Goal: Transaction & Acquisition: Purchase product/service

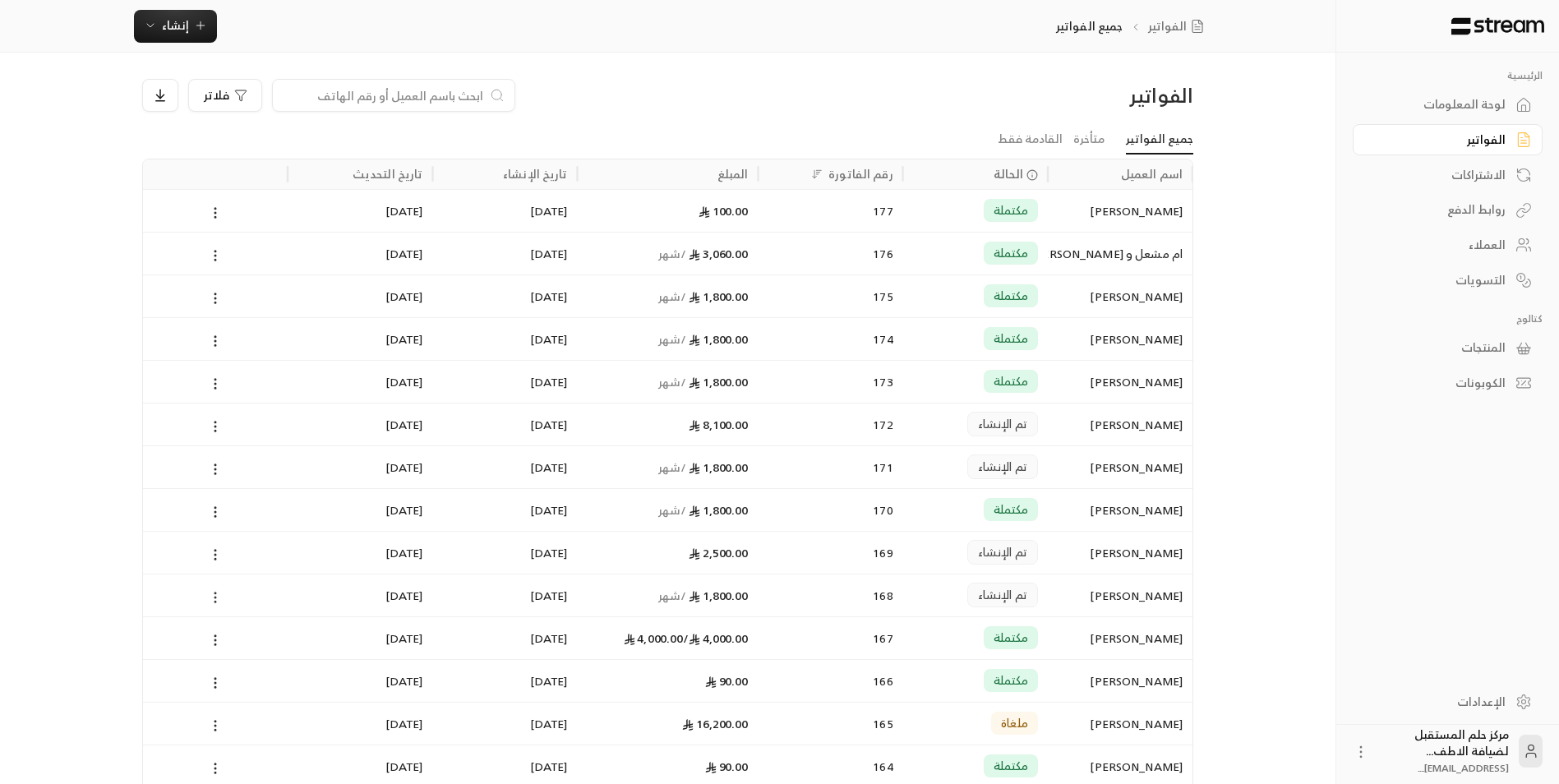
click at [216, 598] on circle at bounding box center [216, 598] width 2 height 2
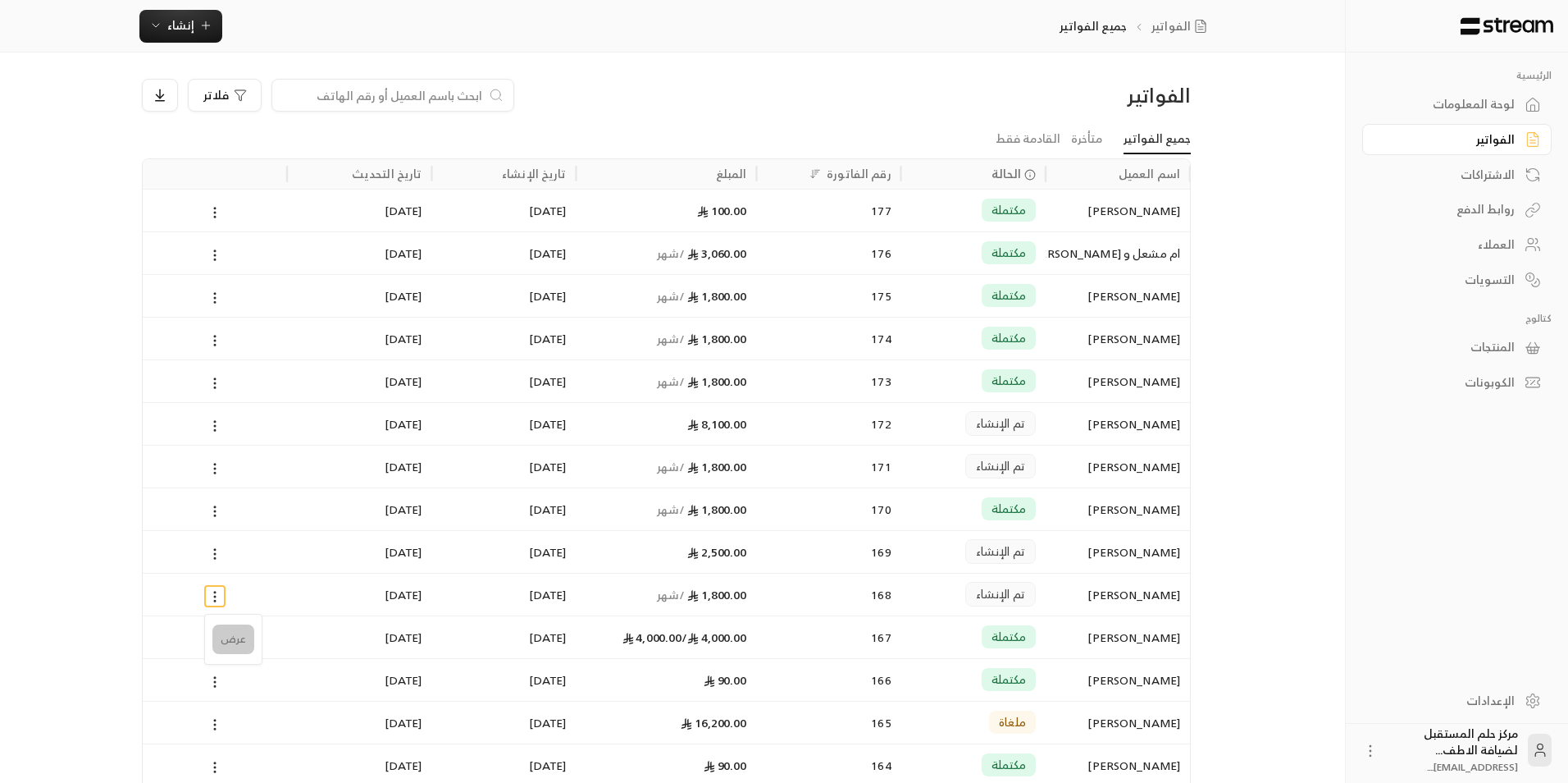
click at [239, 633] on li "عرض" at bounding box center [233, 639] width 42 height 30
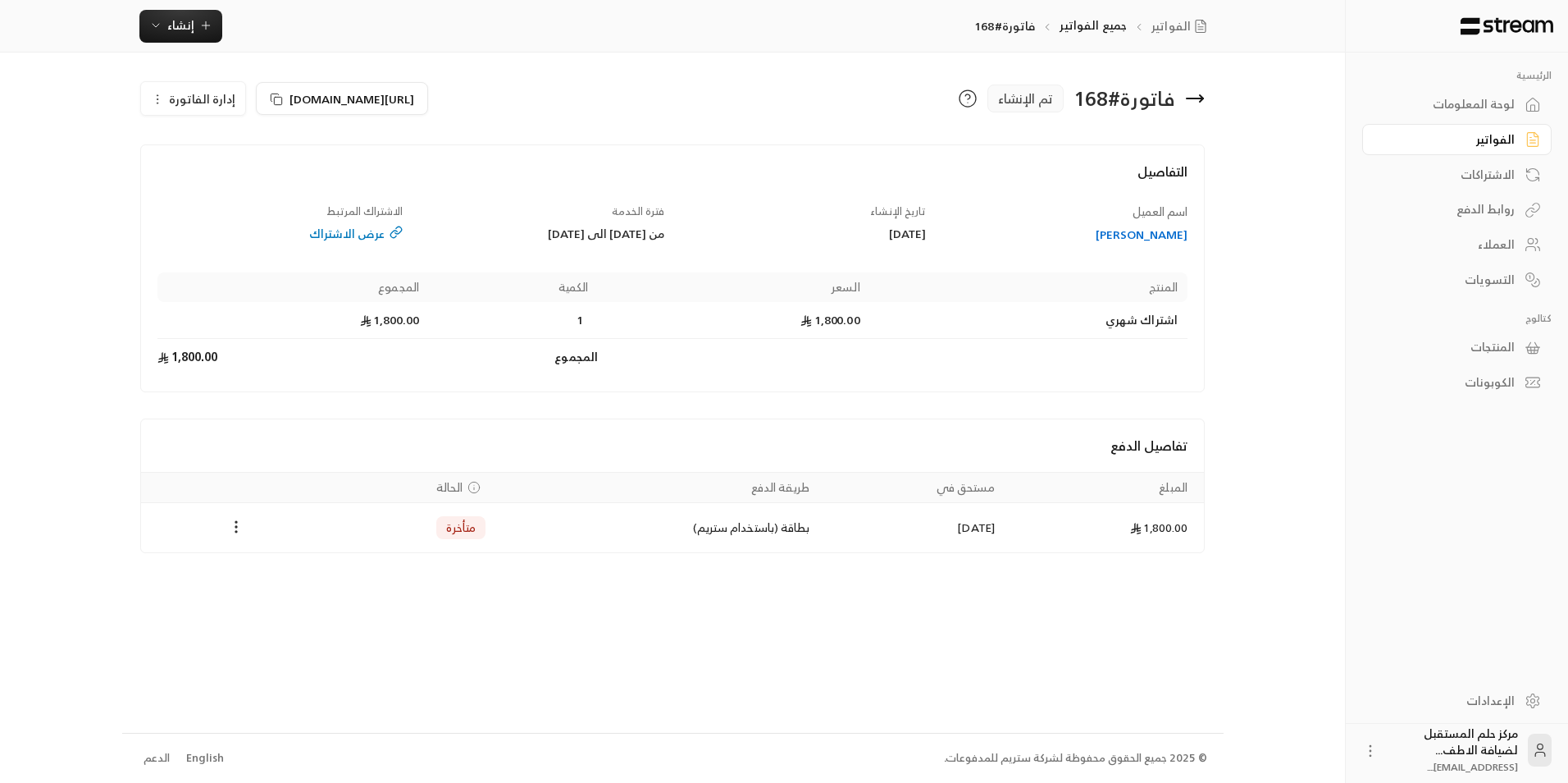
click at [178, 108] on span "إدارة الفاتورة" at bounding box center [202, 98] width 66 height 21
click at [209, 174] on link "إلغاء" at bounding box center [202, 176] width 102 height 30
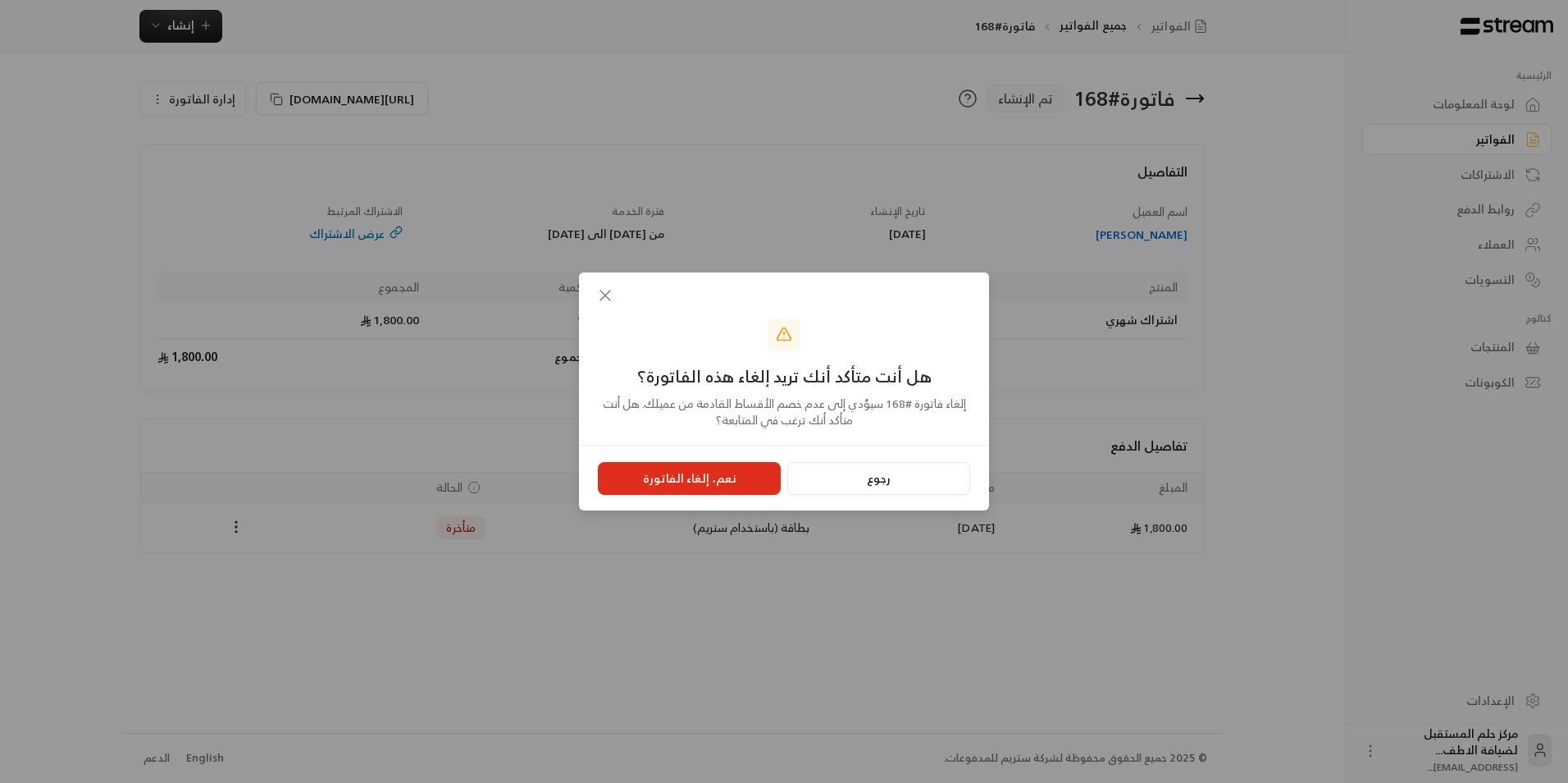
click at [653, 460] on div "رجوع نعم، إلغاء الفاتورة" at bounding box center [784, 477] width 410 height 65
click at [655, 485] on button "نعم، إلغاء الفاتورة" at bounding box center [689, 478] width 183 height 33
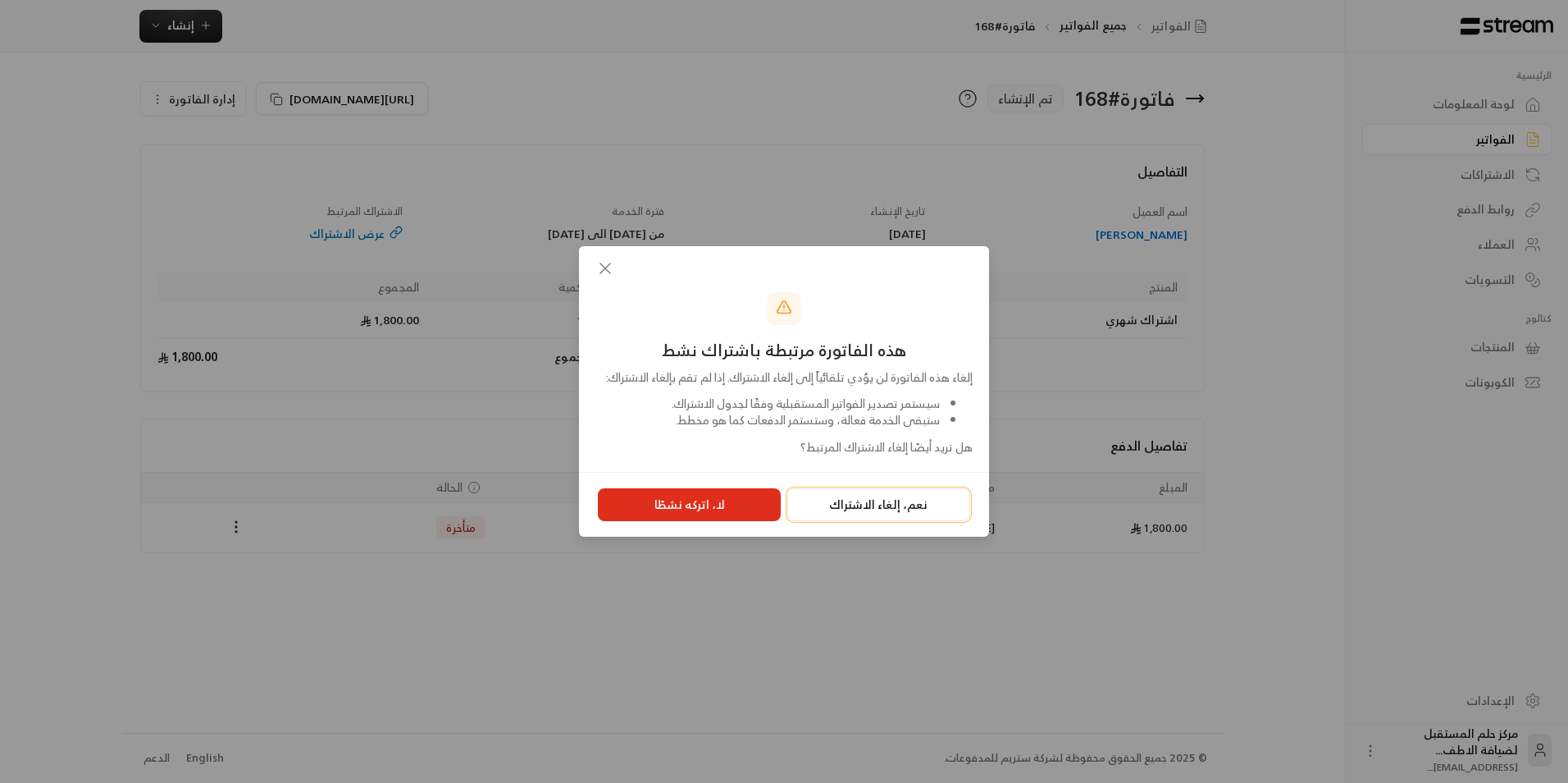
click at [893, 505] on button "نعم، إلغاء الاشتراك" at bounding box center [879, 505] width 183 height 33
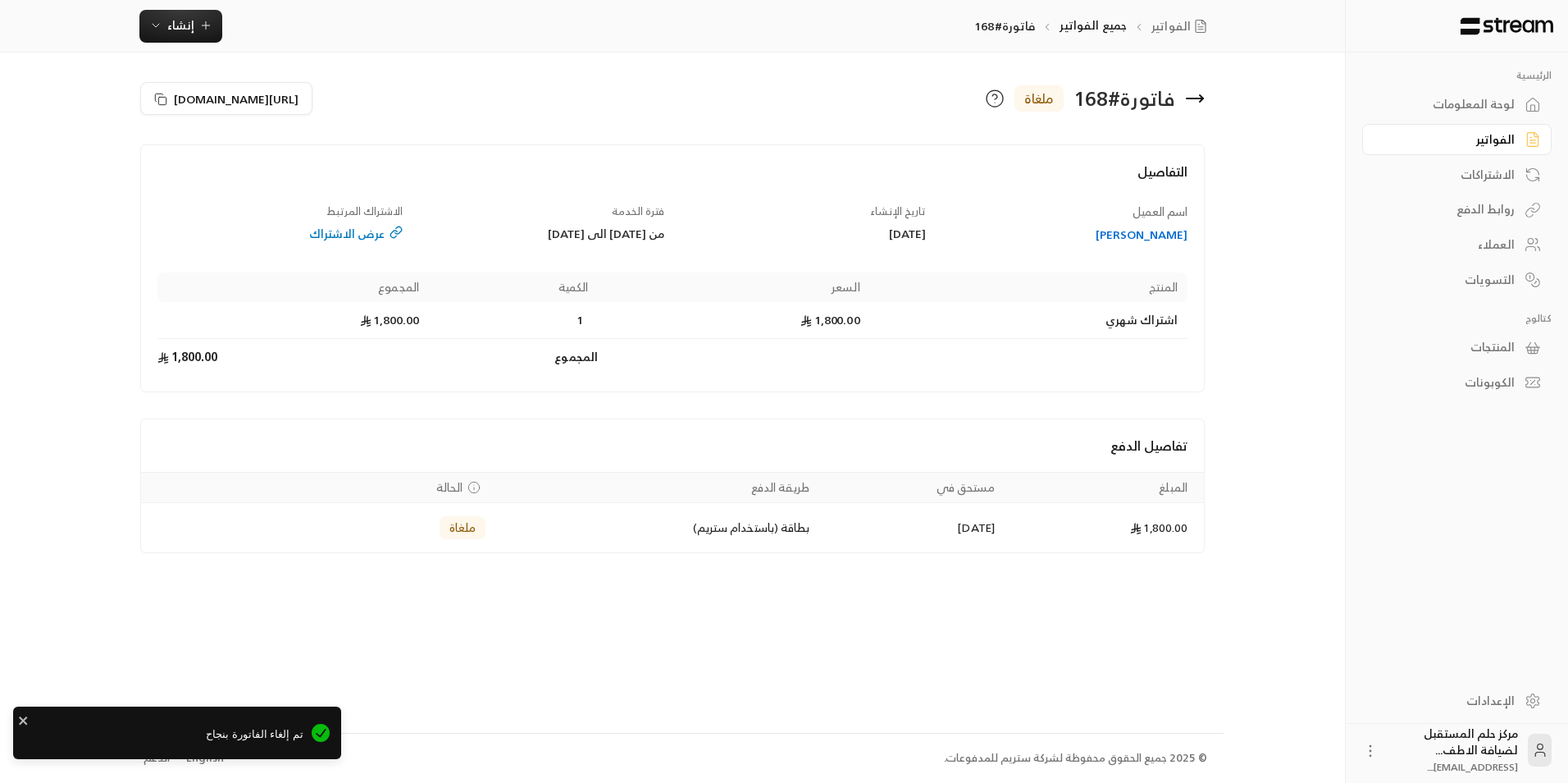
click at [1192, 94] on icon at bounding box center [1195, 98] width 20 height 20
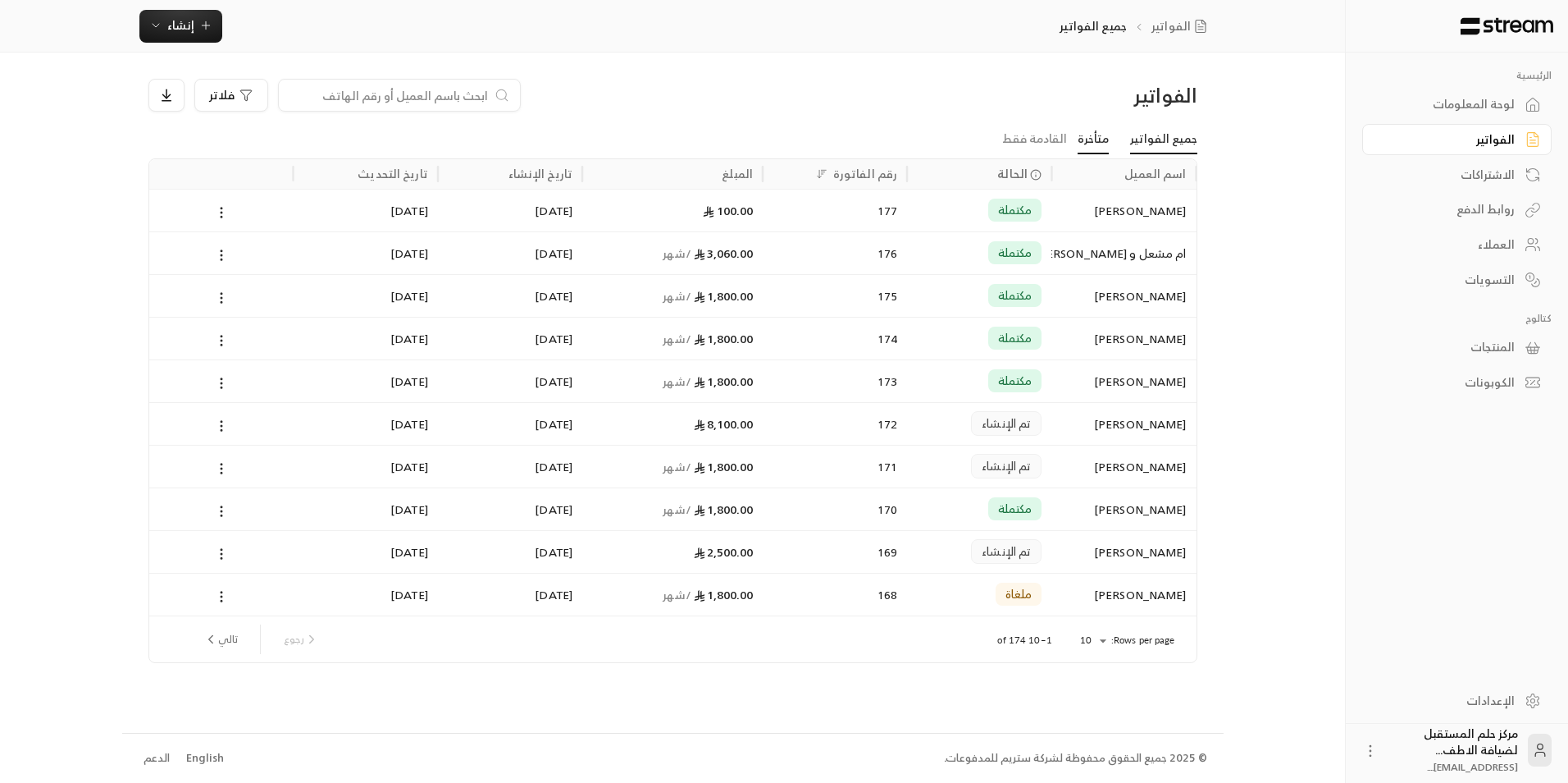
click at [1091, 141] on link "متأخرة" at bounding box center [1094, 140] width 31 height 30
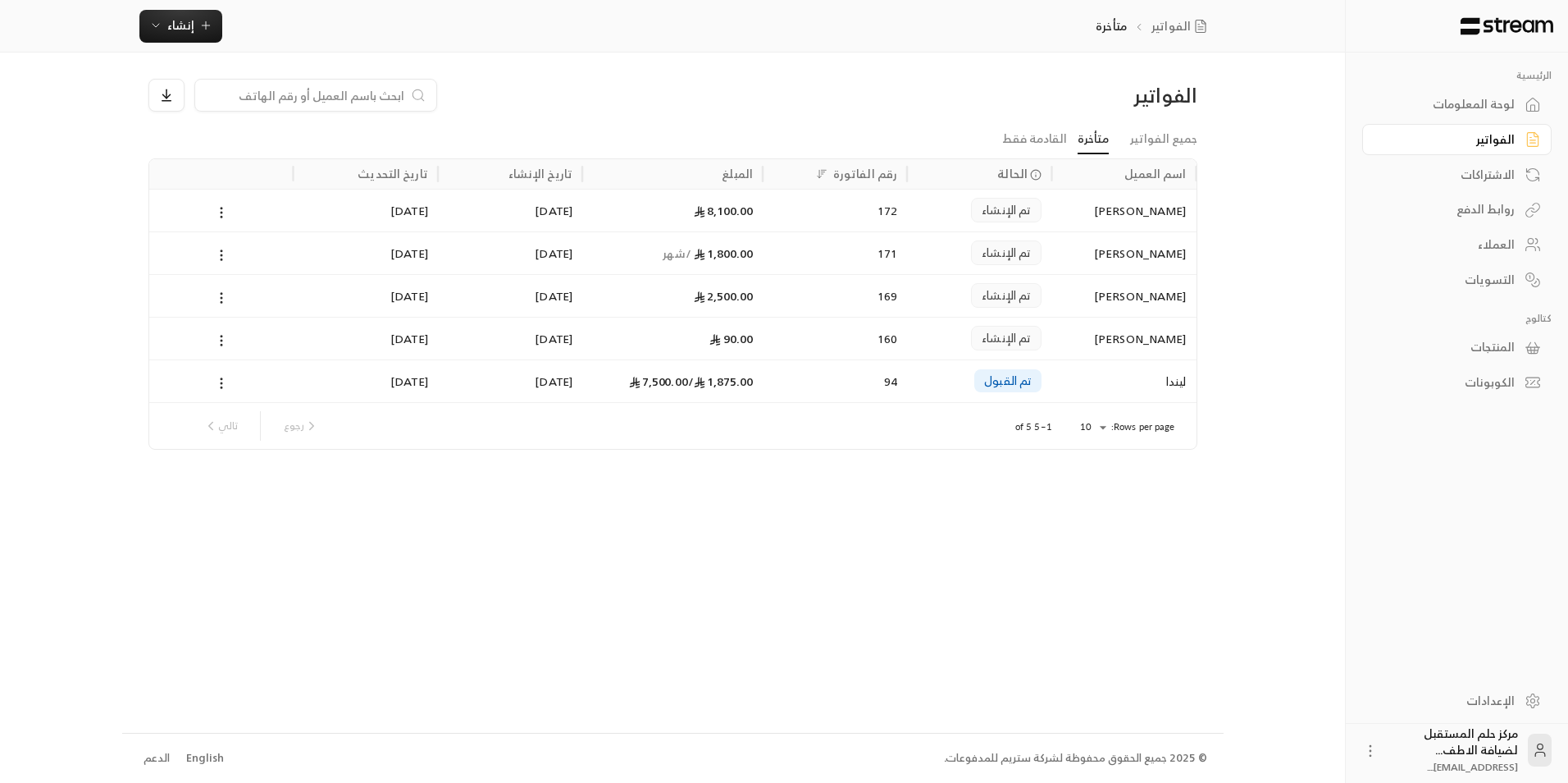
click at [664, 210] on div "8,100.00" at bounding box center [673, 210] width 161 height 42
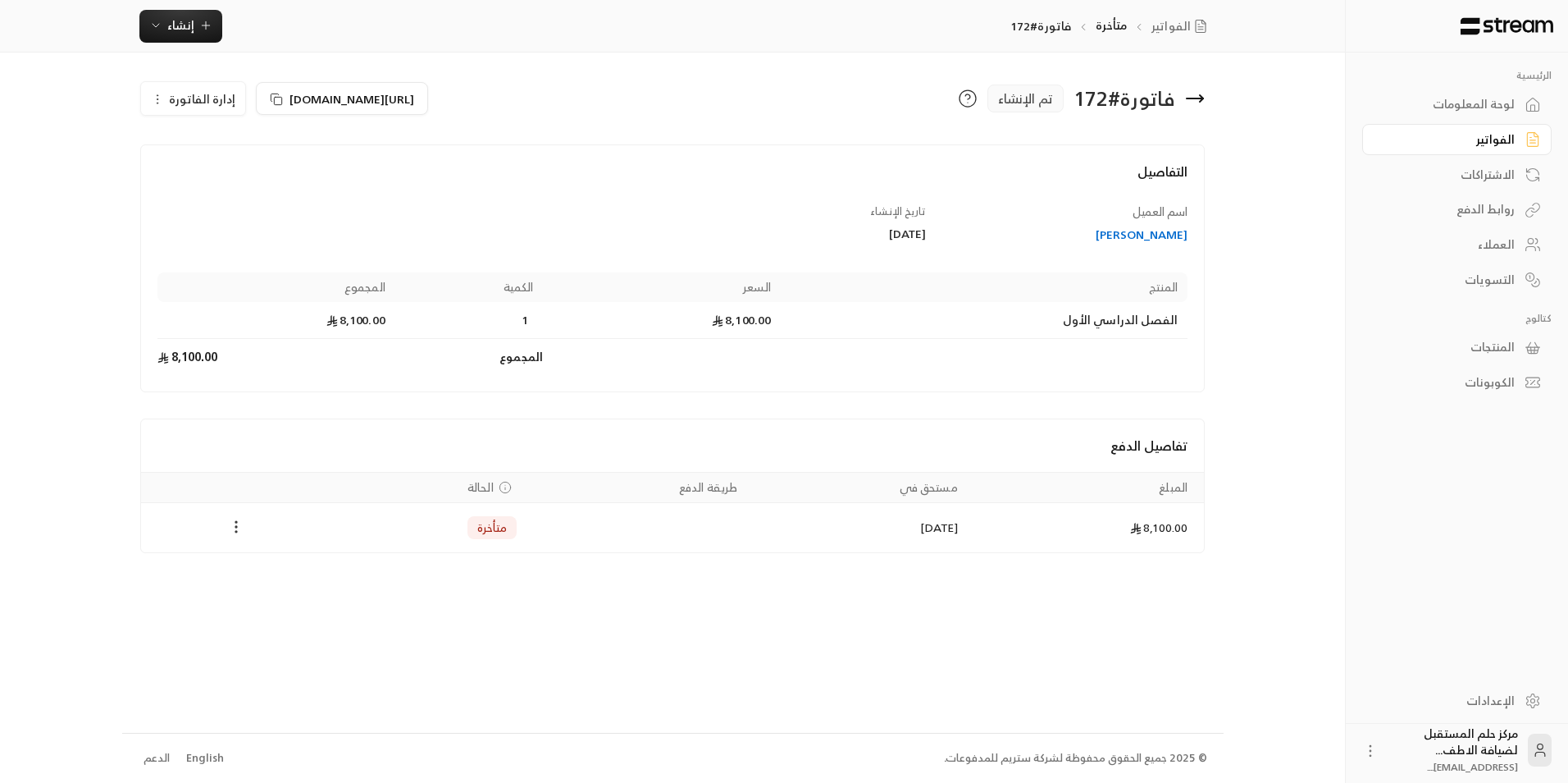
click at [236, 528] on icon "Payments" at bounding box center [237, 526] width 17 height 17
click at [487, 497] on div at bounding box center [784, 392] width 1568 height 783
click at [1193, 89] on icon at bounding box center [1195, 98] width 20 height 20
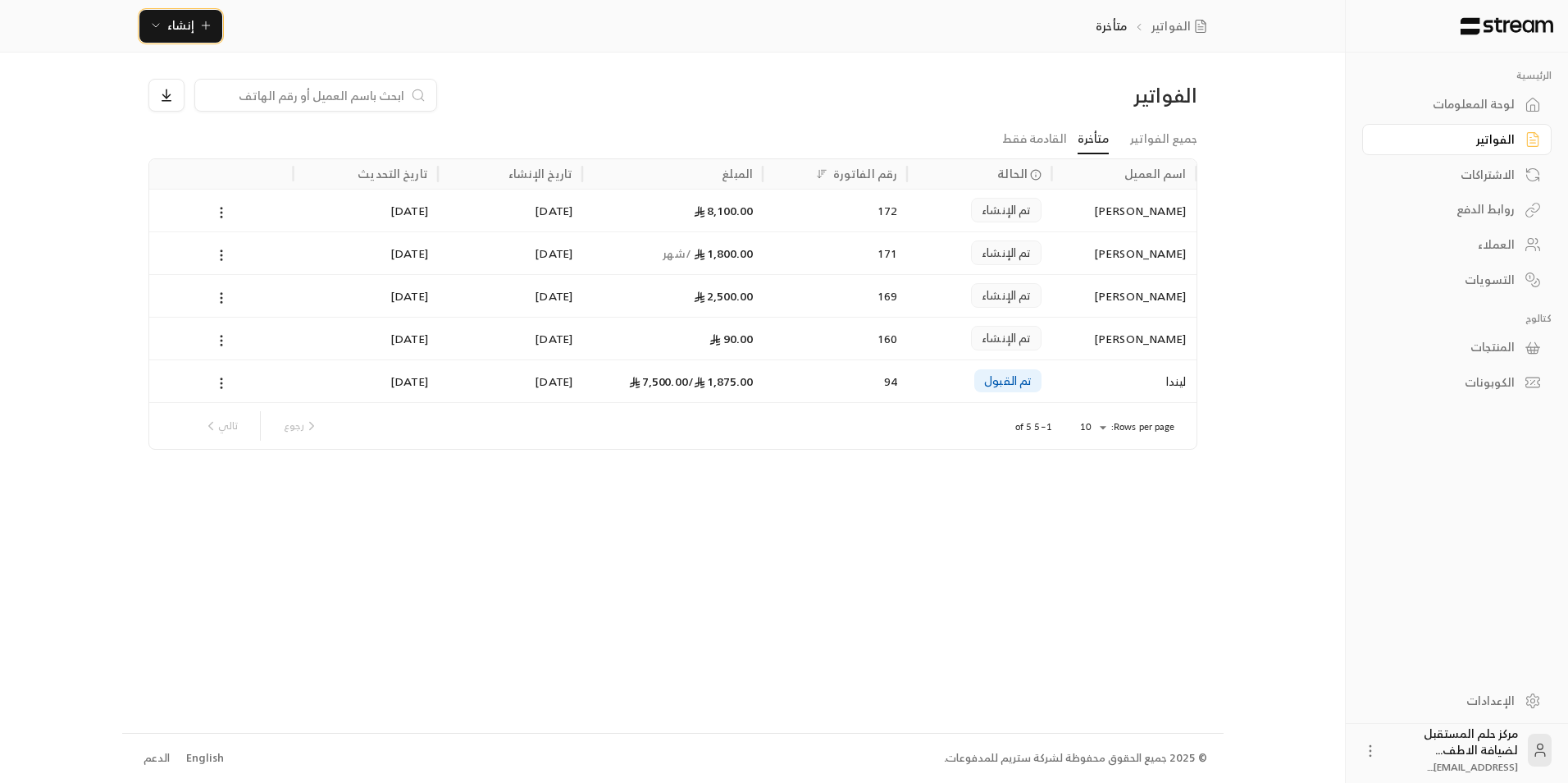
click at [161, 26] on icon "button" at bounding box center [156, 26] width 13 height 13
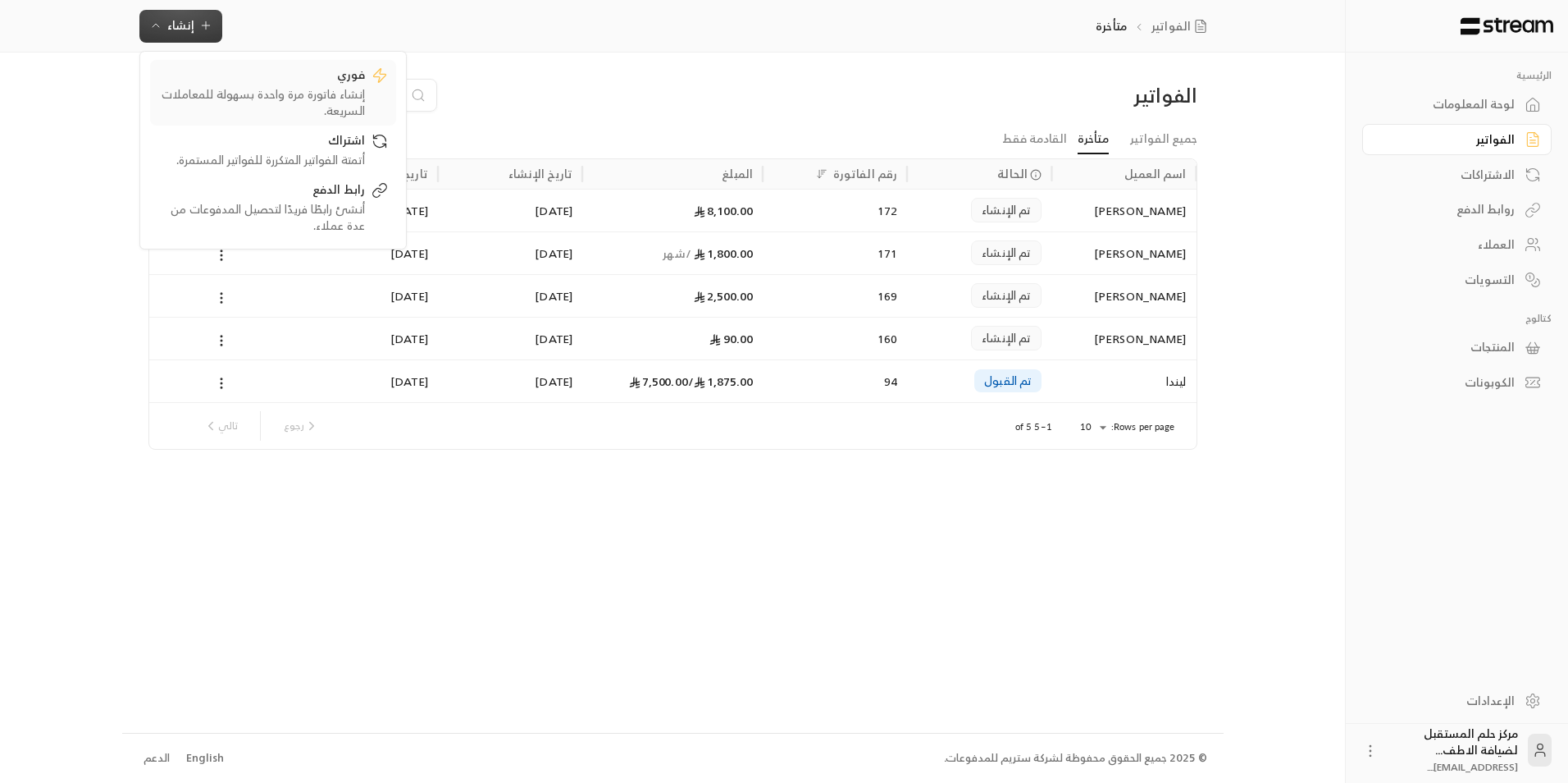
click at [223, 97] on div "إنشاء فاتورة مرة واحدة بسهولة للمعاملات السريعة." at bounding box center [261, 103] width 207 height 33
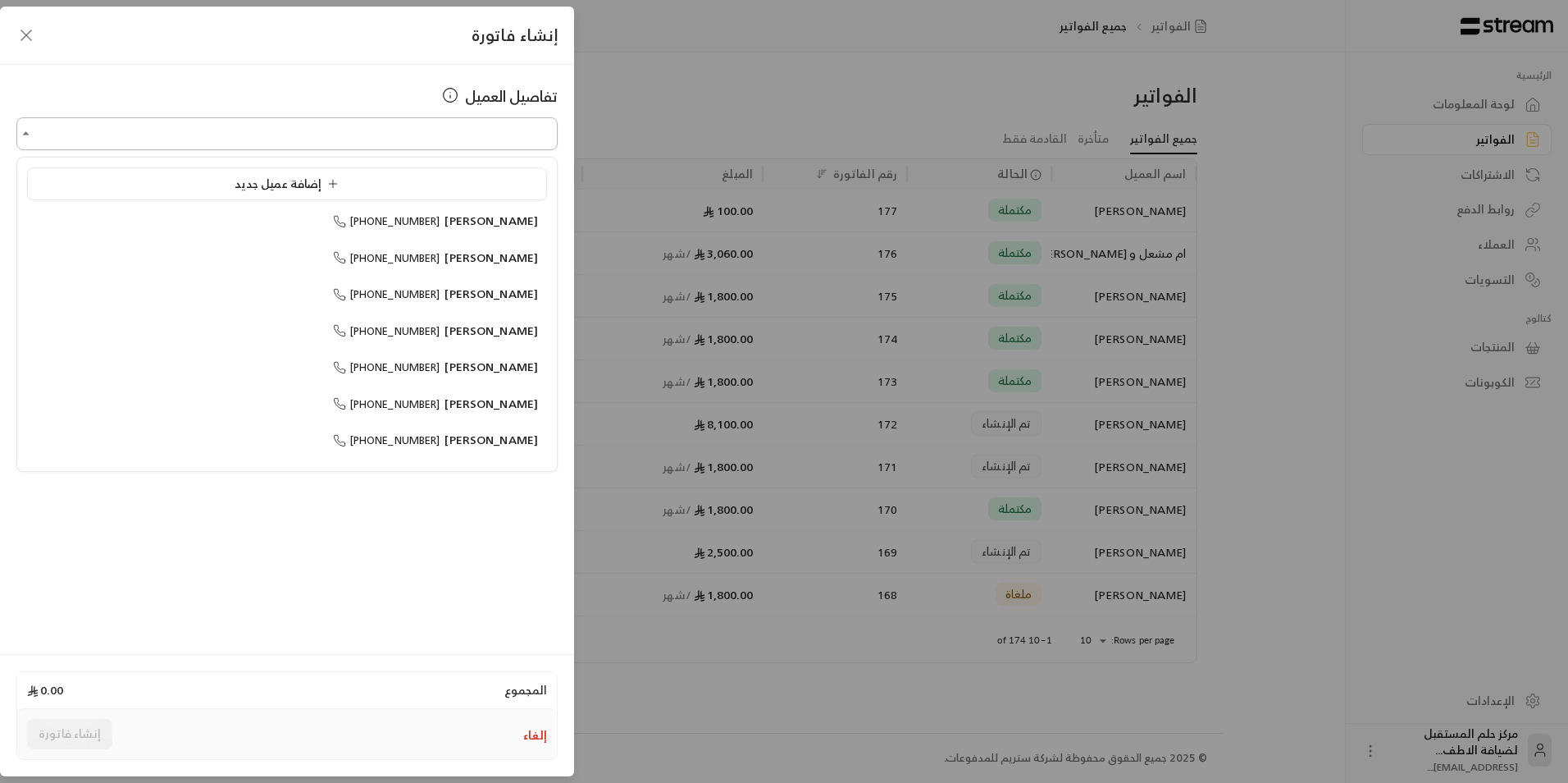
click at [325, 138] on input "اختر العميل" at bounding box center [287, 134] width 541 height 29
click at [319, 180] on span "إضافة عميل جديد" at bounding box center [290, 183] width 111 height 21
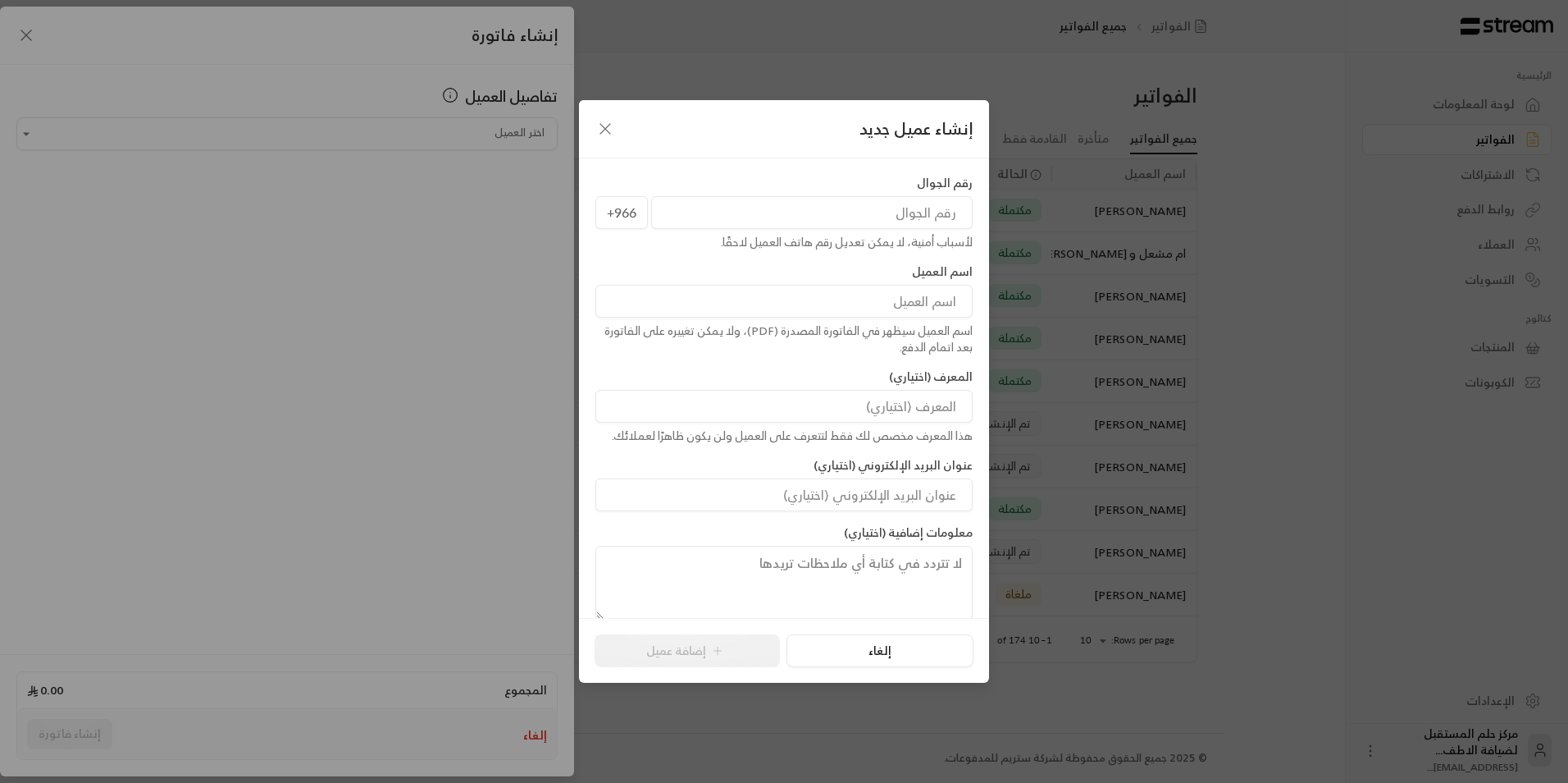
click at [669, 217] on input "tel" at bounding box center [812, 213] width 322 height 33
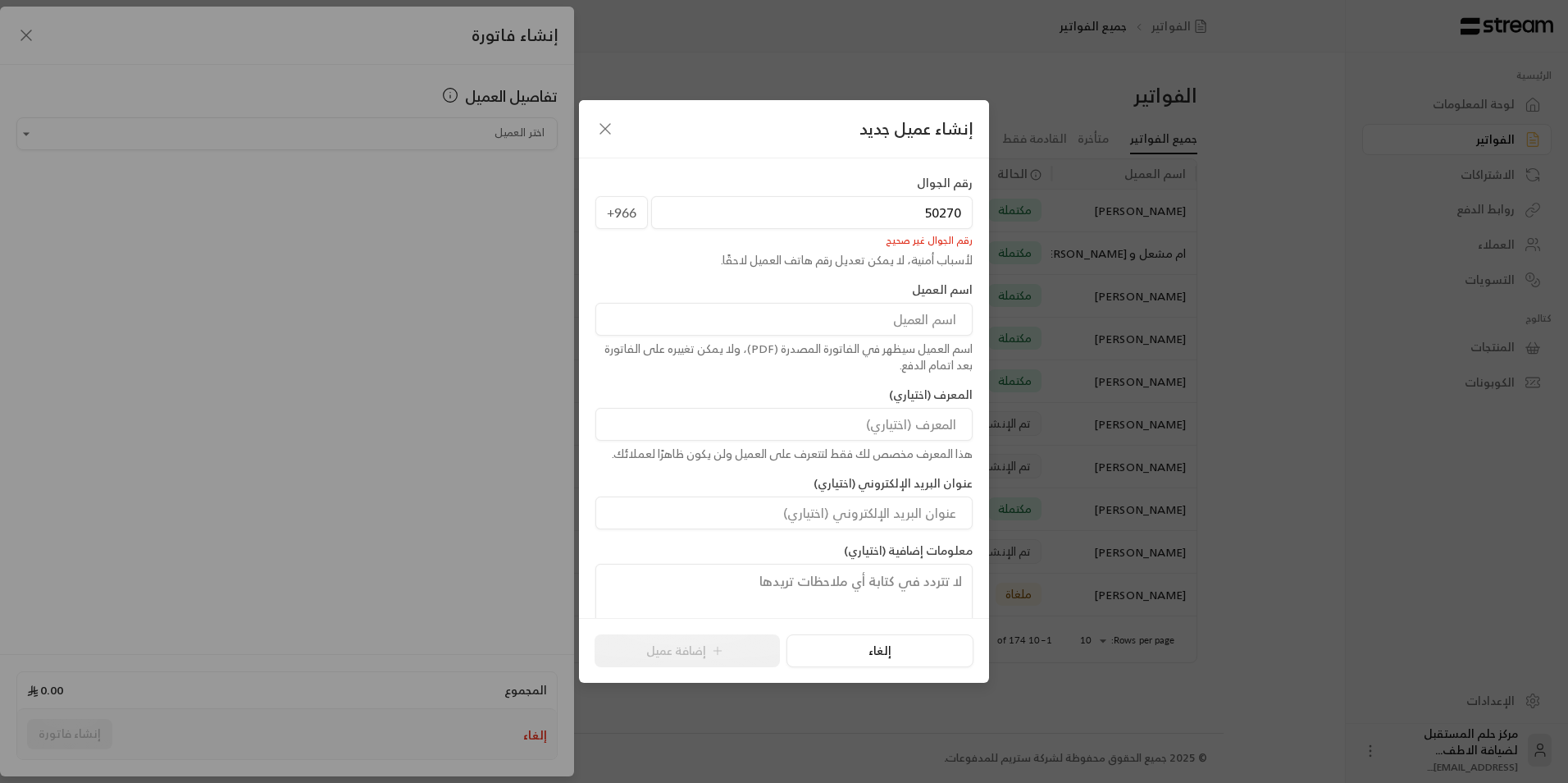
type input "50270"
drag, startPoint x: 598, startPoint y: 131, endPoint x: 569, endPoint y: 131, distance: 29.0
click at [598, 131] on icon "button" at bounding box center [606, 129] width 20 height 20
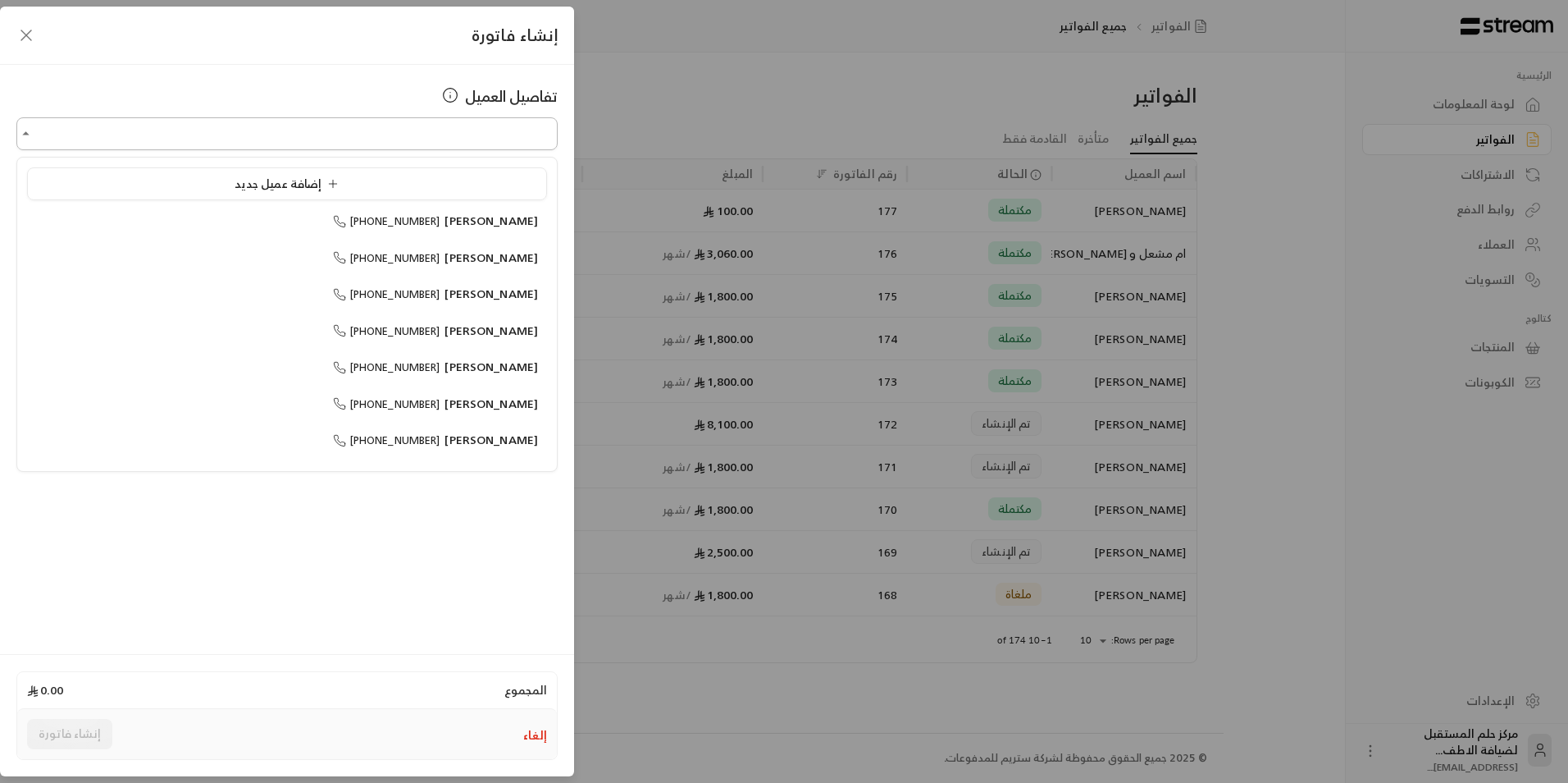
click at [509, 126] on input "اختر العميل" at bounding box center [287, 134] width 541 height 29
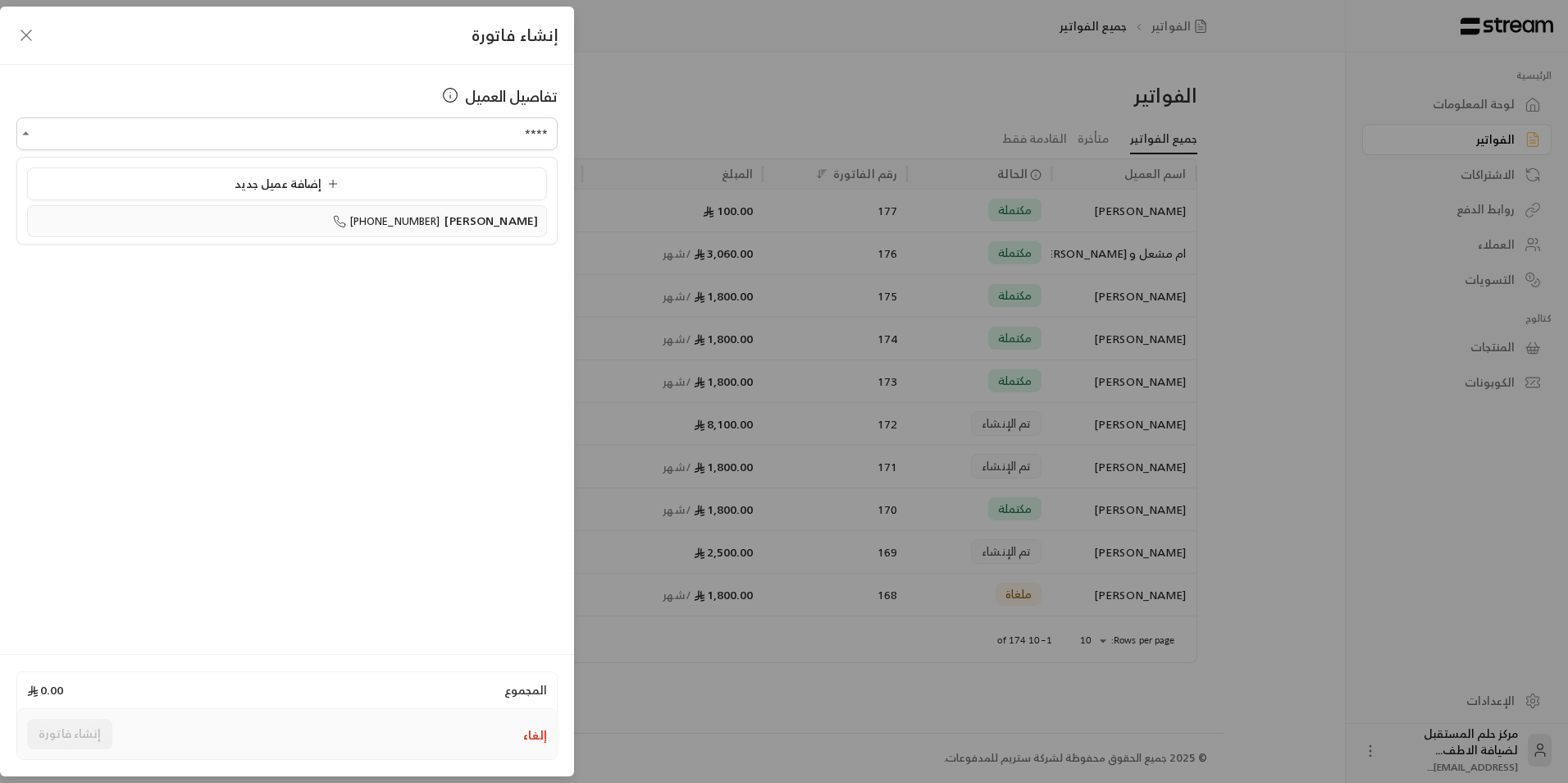
click at [492, 226] on span "[PERSON_NAME]" at bounding box center [491, 220] width 94 height 21
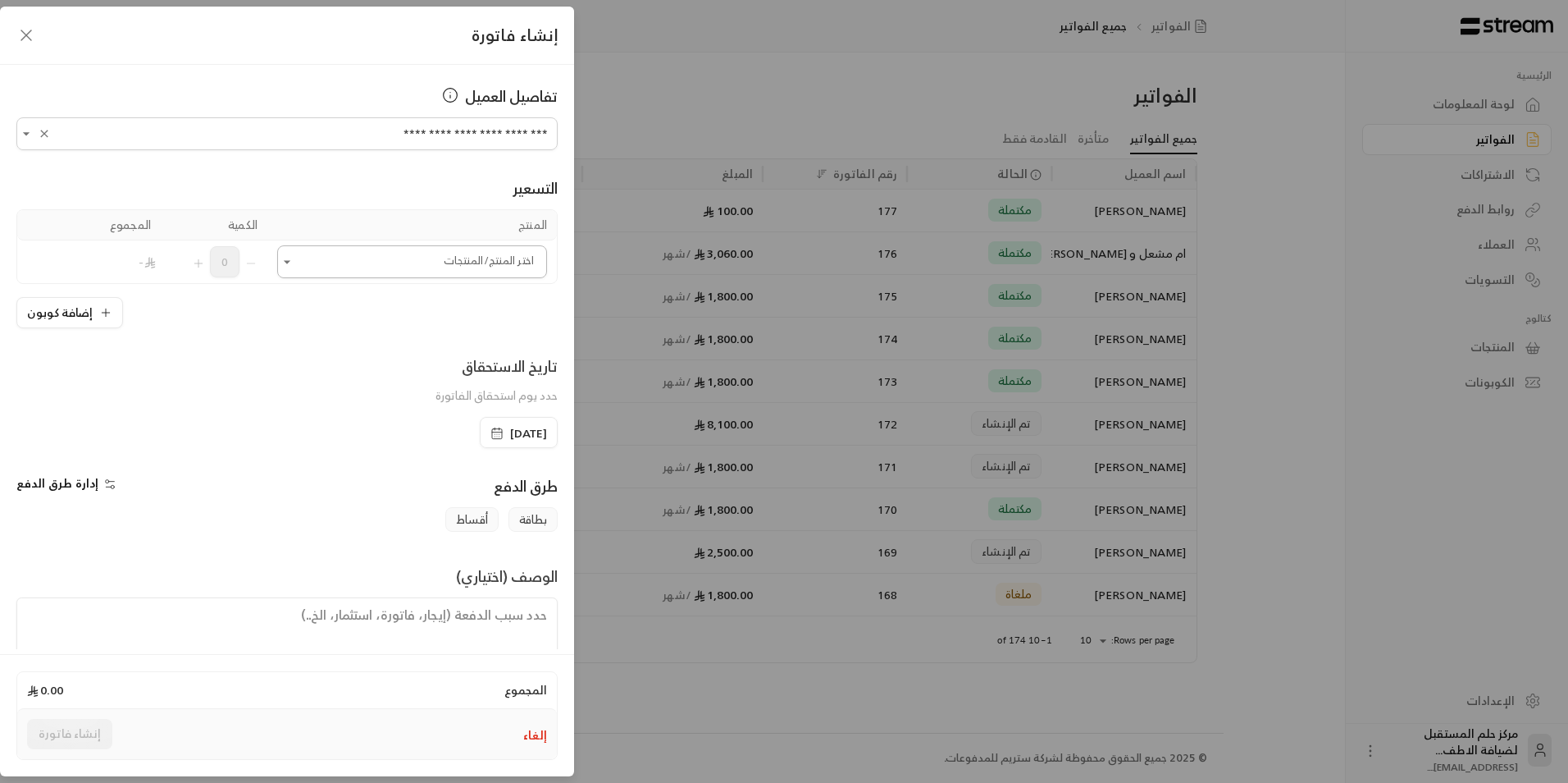
type input "**********"
click at [487, 258] on input "اختر العميل" at bounding box center [412, 262] width 270 height 29
drag, startPoint x: 484, startPoint y: 369, endPoint x: 451, endPoint y: 376, distance: 33.7
click at [483, 369] on span "[PERSON_NAME]" at bounding box center [481, 372] width 93 height 21
type input "**"
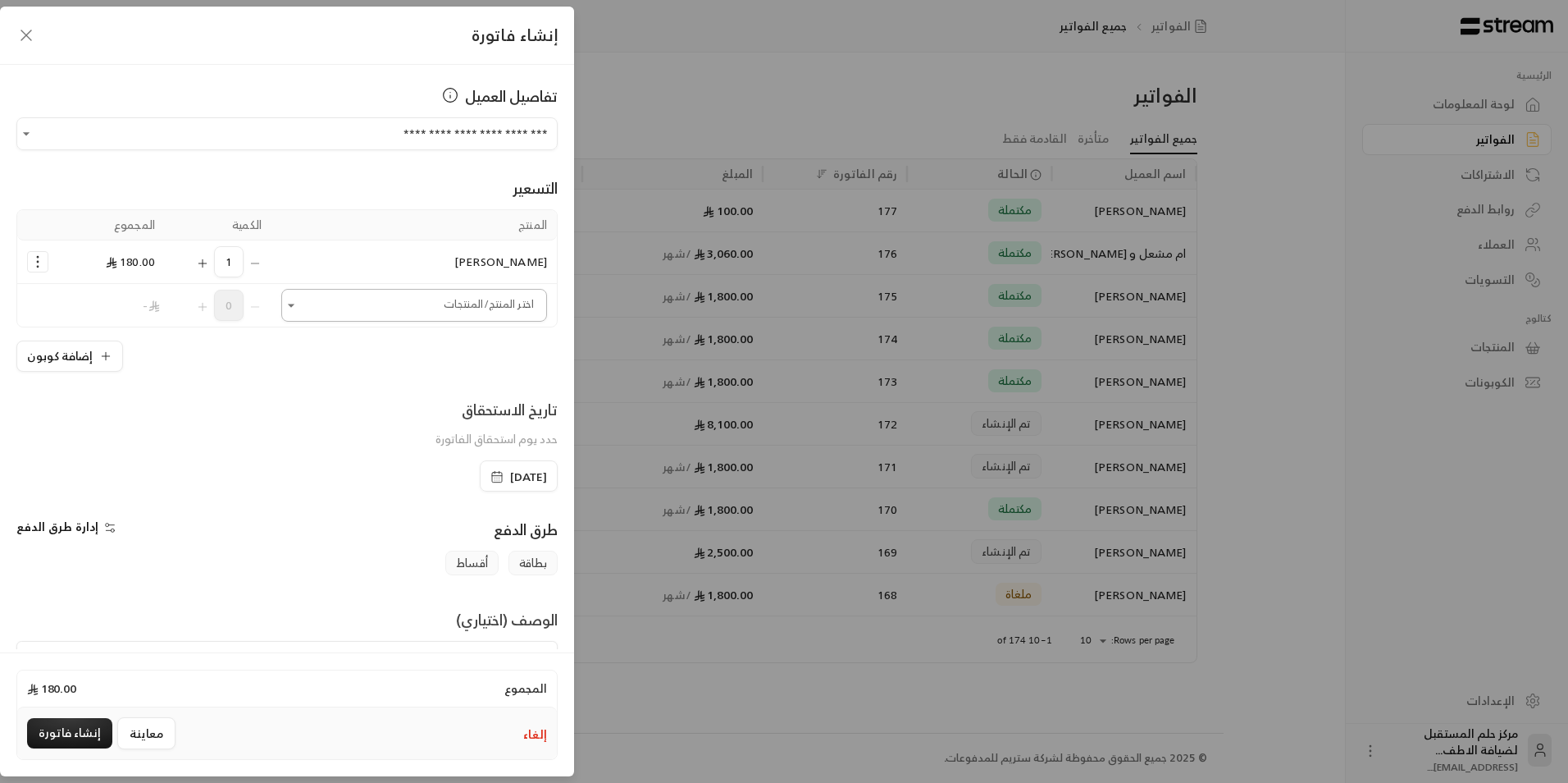
click at [417, 301] on input "اختر العميل" at bounding box center [414, 305] width 266 height 29
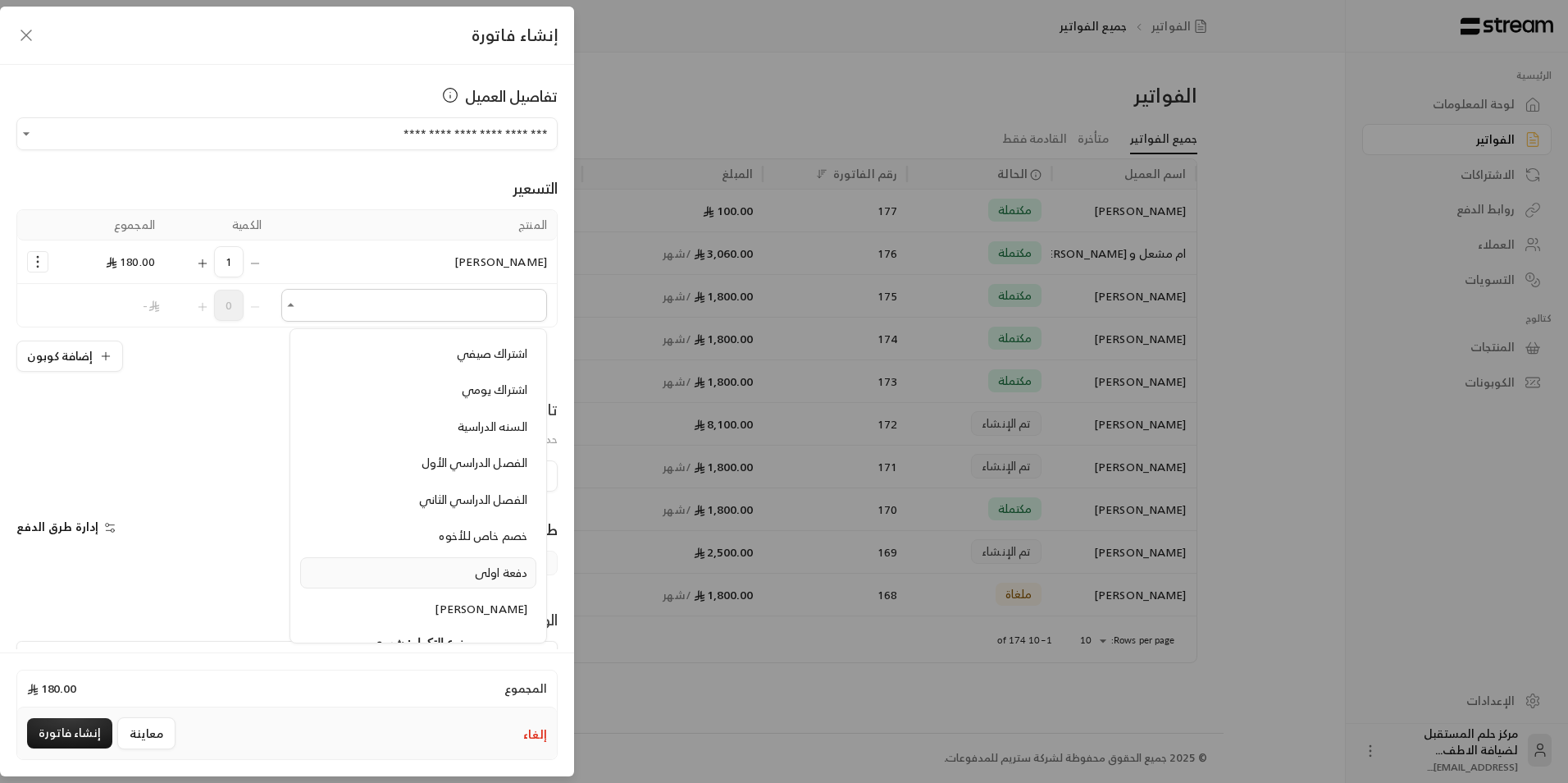
scroll to position [329, 0]
click at [489, 541] on li "[PERSON_NAME]" at bounding box center [418, 527] width 236 height 32
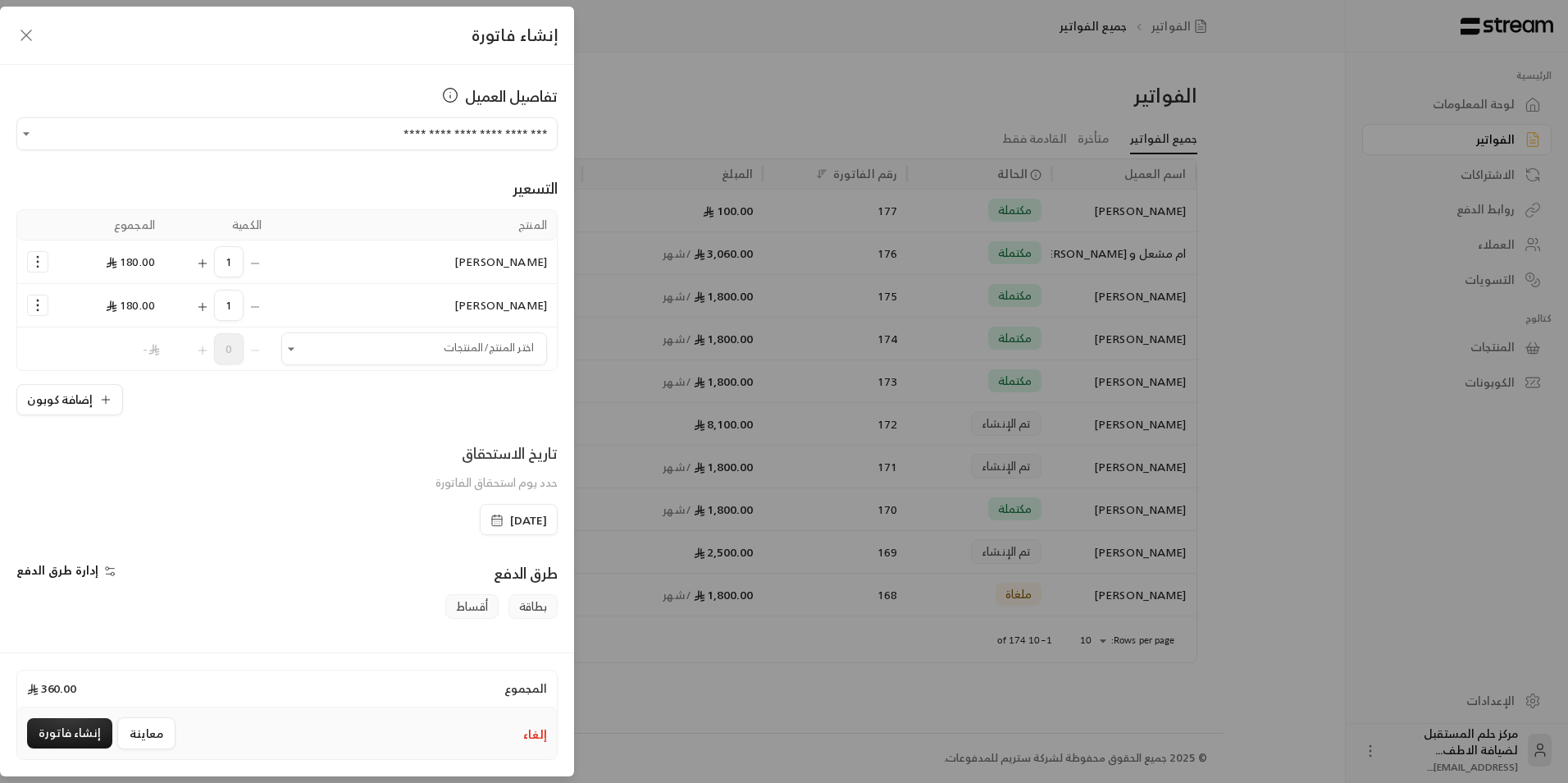
click at [46, 305] on icon "Selected Products" at bounding box center [38, 305] width 17 height 17
click at [79, 363] on link "إزالة المنتج" at bounding box center [89, 375] width 102 height 29
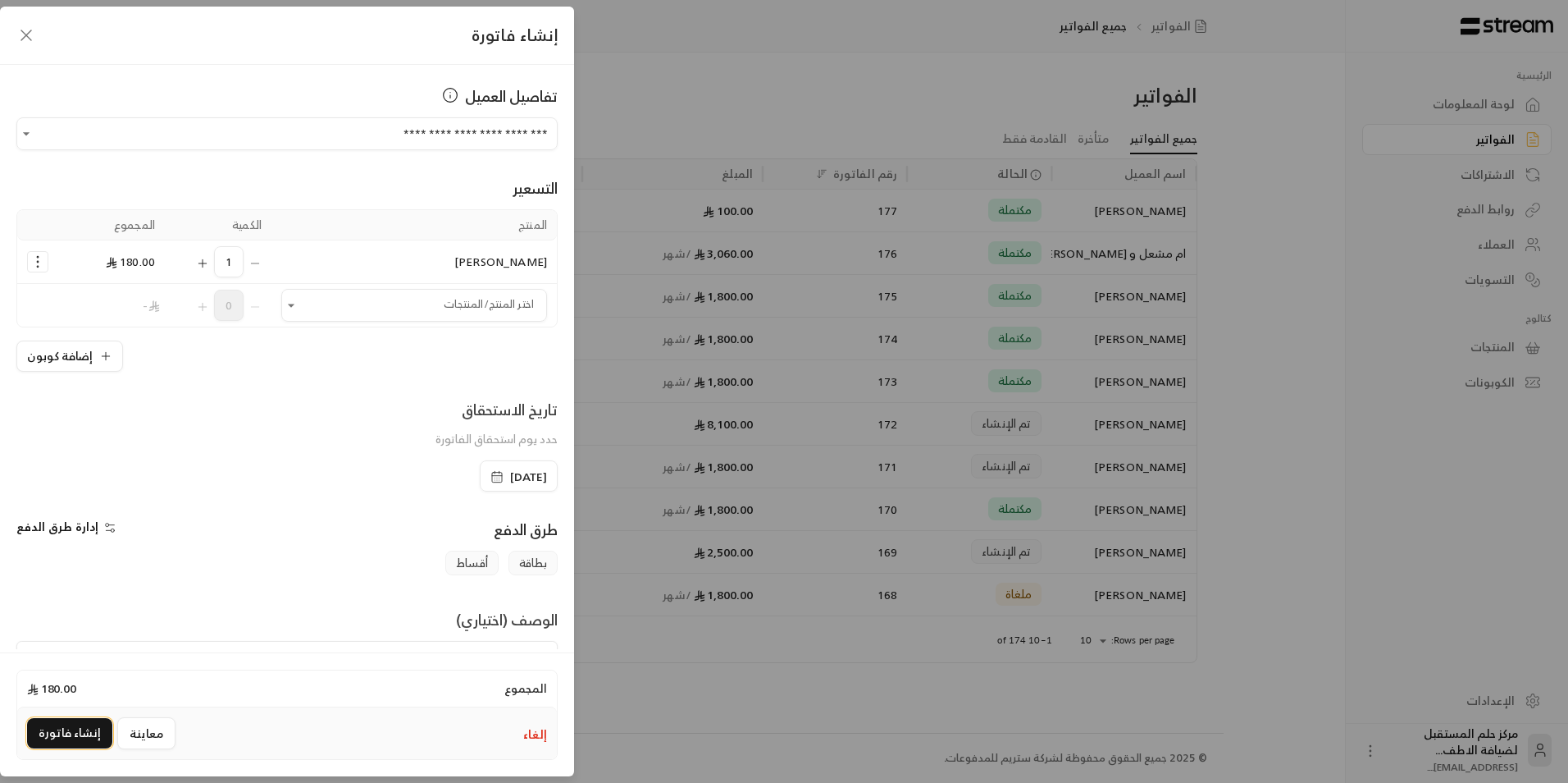
click at [79, 742] on button "إنشاء فاتورة" at bounding box center [70, 733] width 85 height 31
